Goal: Task Accomplishment & Management: Manage account settings

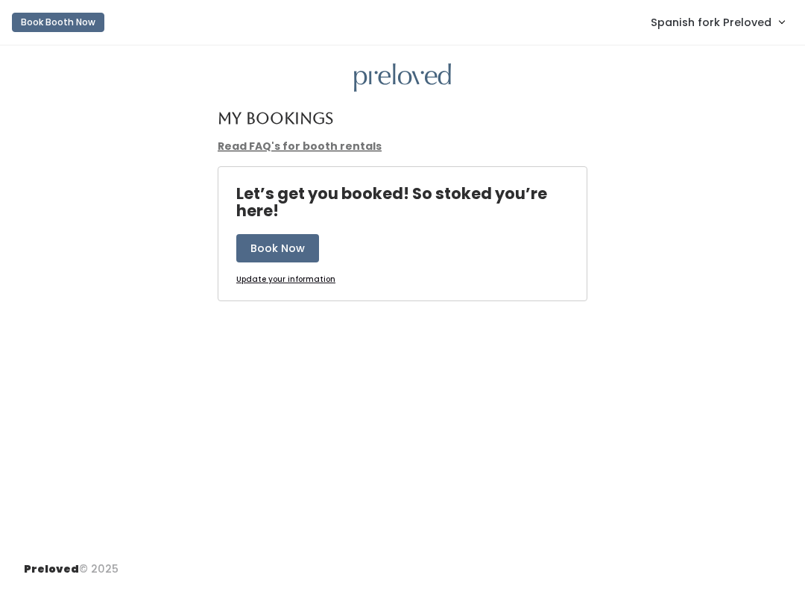
click at [772, 17] on link "Spanish fork Preloved" at bounding box center [717, 22] width 163 height 32
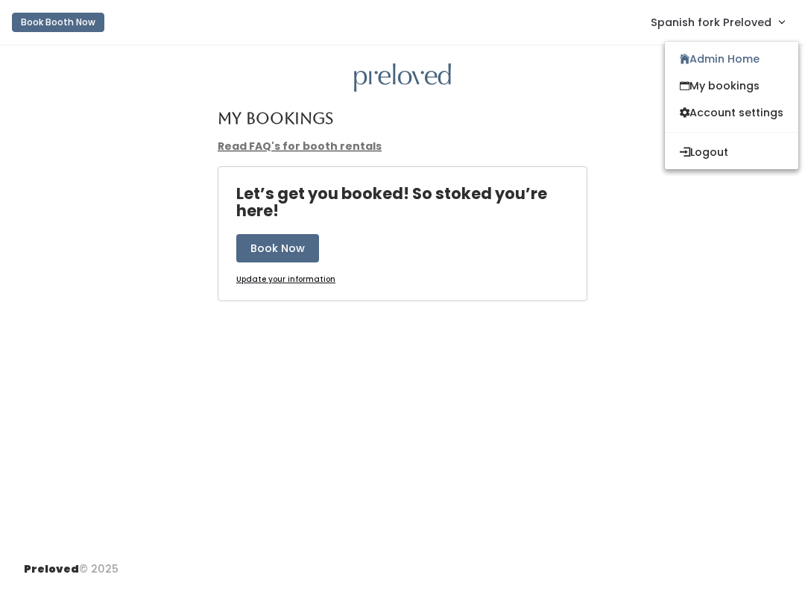
click at [751, 61] on link "Admin Home" at bounding box center [731, 58] width 133 height 27
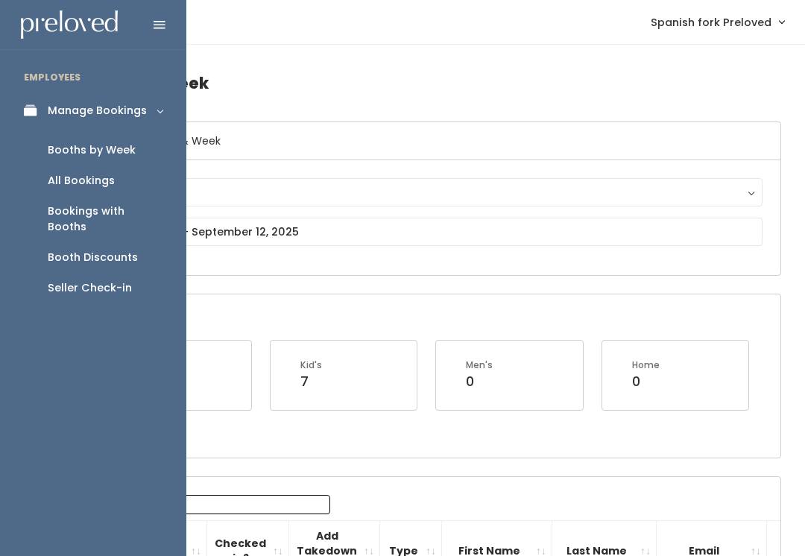
click at [118, 250] on div "Booth Discounts" at bounding box center [93, 258] width 90 height 16
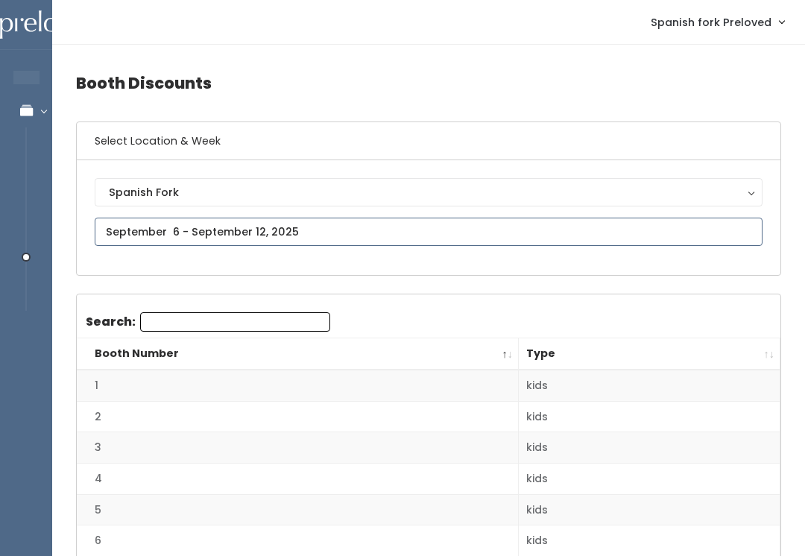
click at [262, 231] on input "text" at bounding box center [429, 232] width 668 height 28
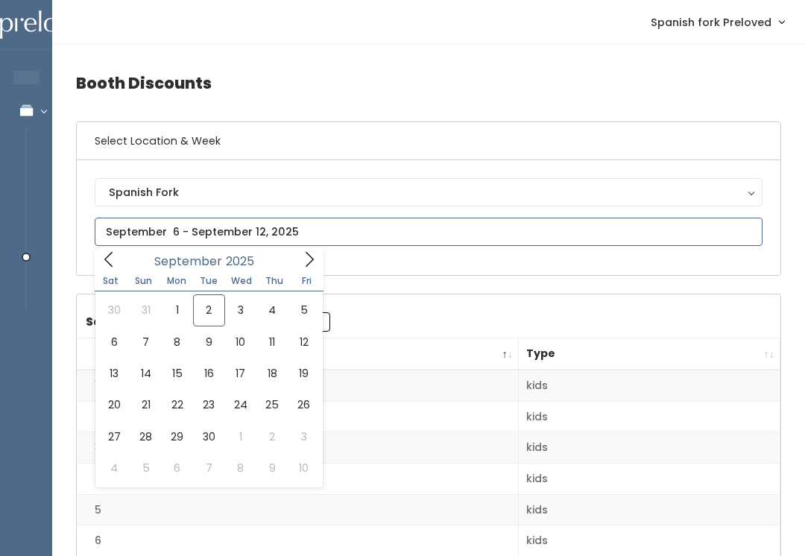
type input "August 30 to September 5"
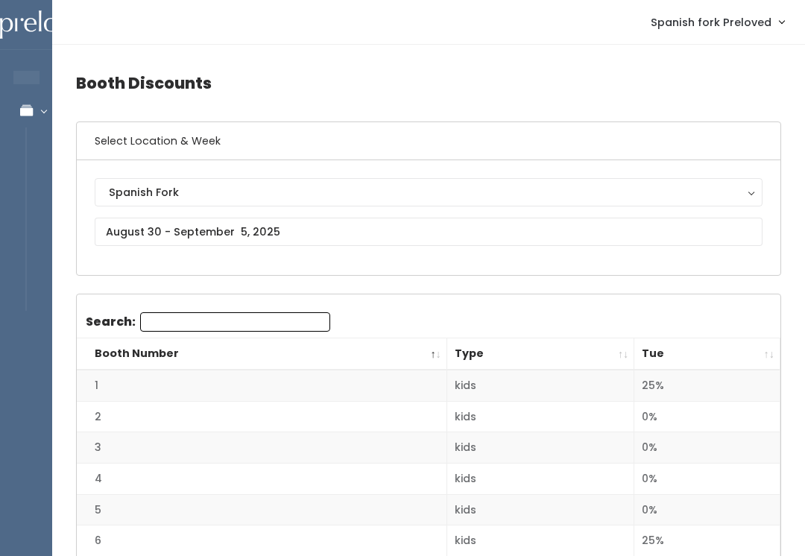
click at [769, 351] on th "Tue" at bounding box center [707, 354] width 146 height 32
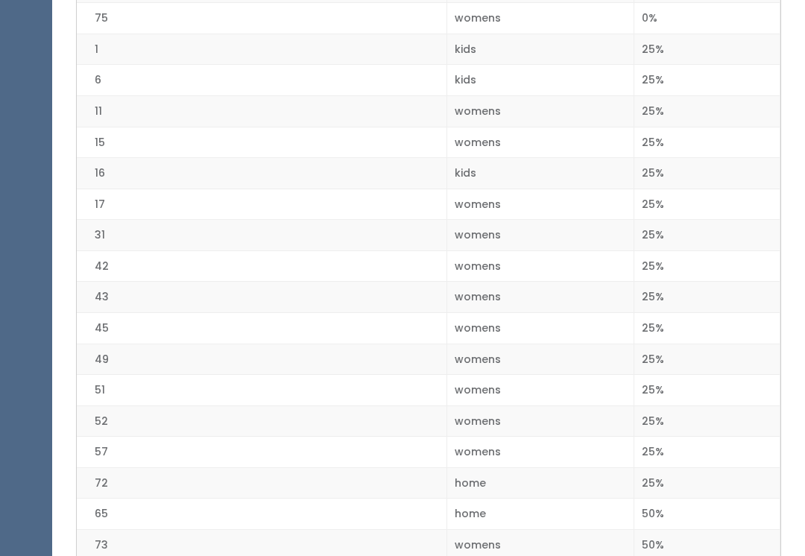
scroll to position [2134, 0]
